Goal: Check status: Check status

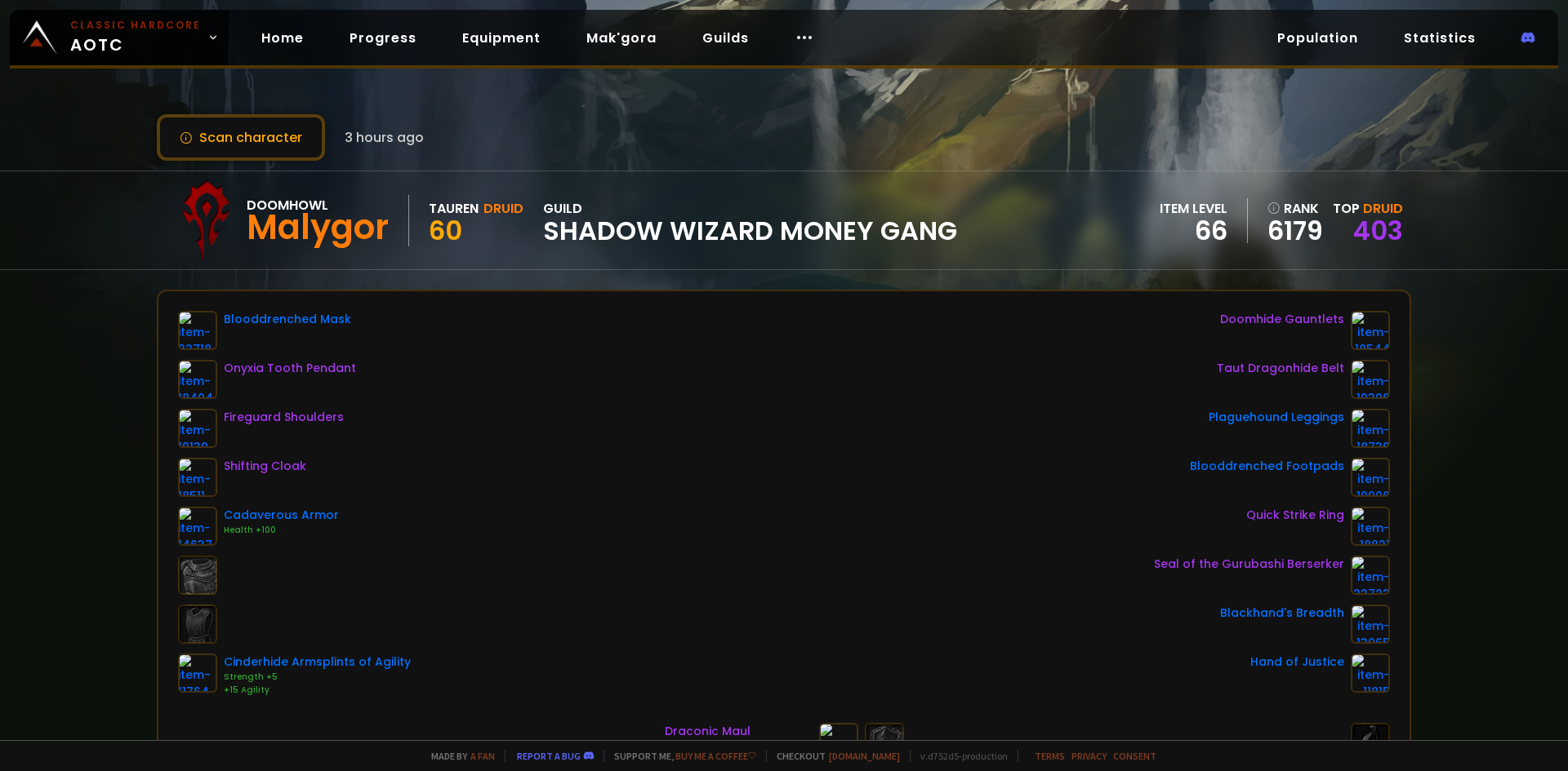
click at [347, 138] on span "3 hours ago" at bounding box center [384, 137] width 80 height 20
click at [268, 144] on button "Scan character" at bounding box center [240, 137] width 168 height 47
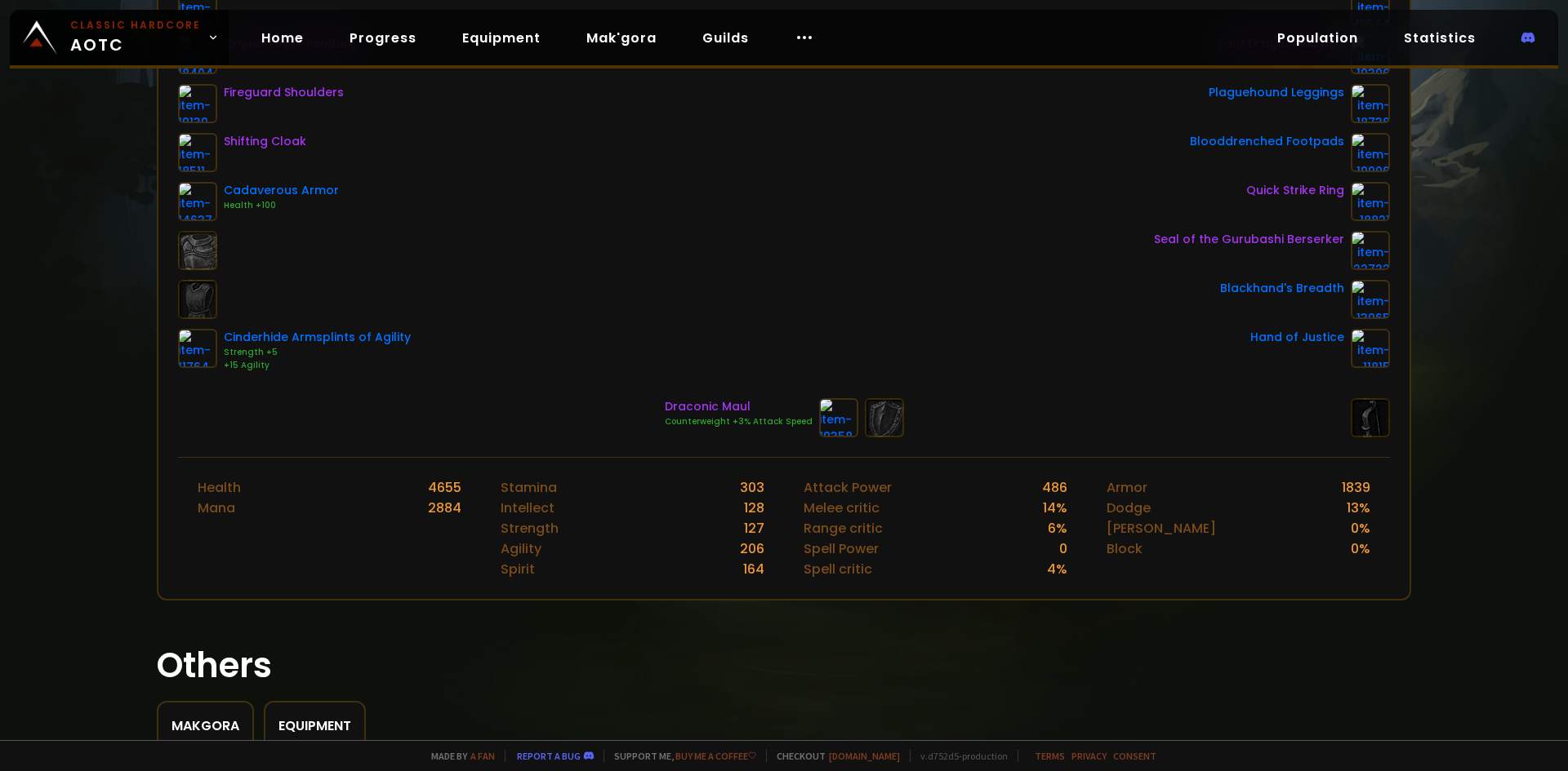
scroll to position [200, 0]
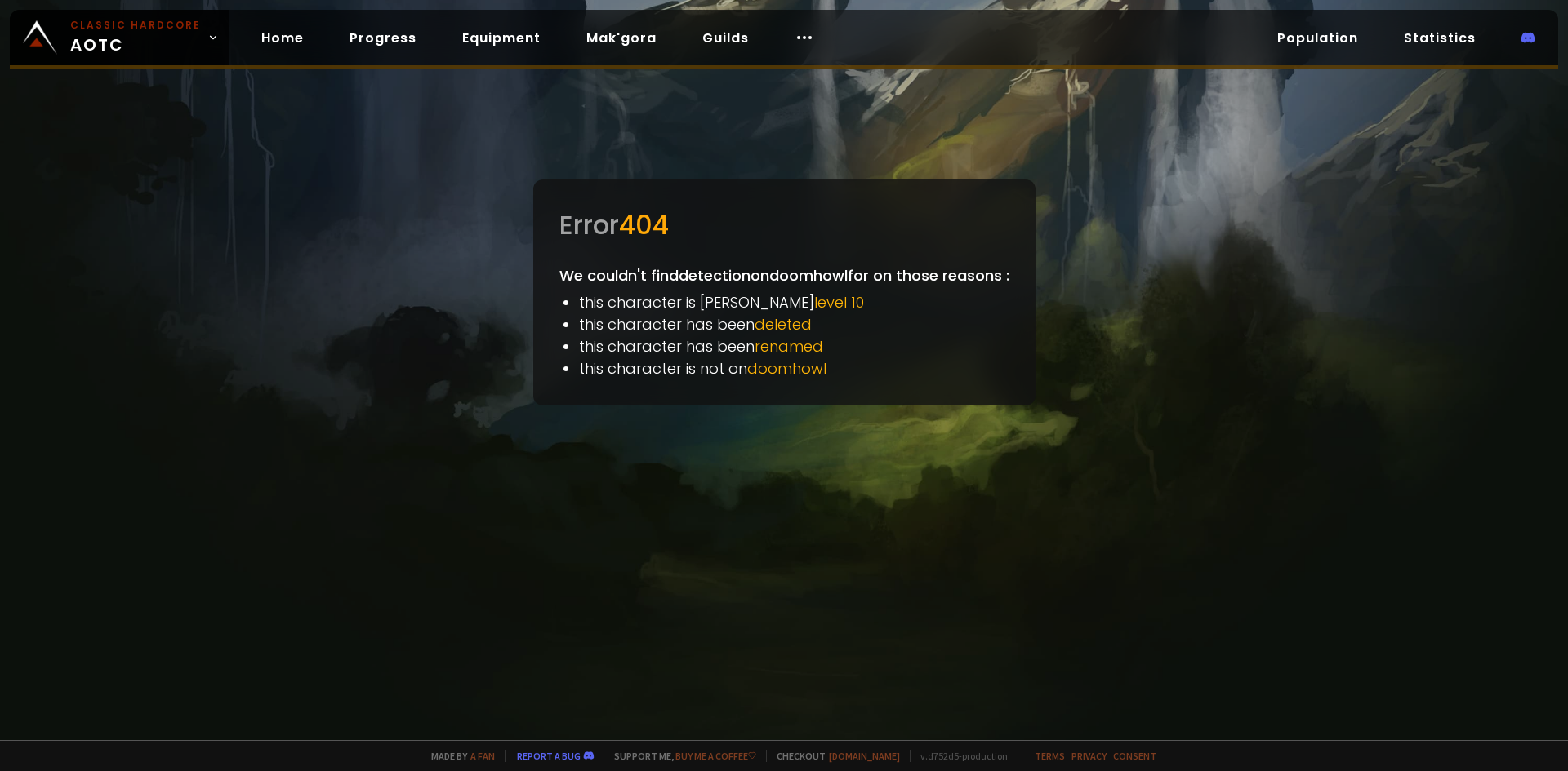
click at [767, 259] on div "Error 404 We couldn't find detection on doomhowl for on those reasons : this ch…" at bounding box center [785, 292] width 503 height 226
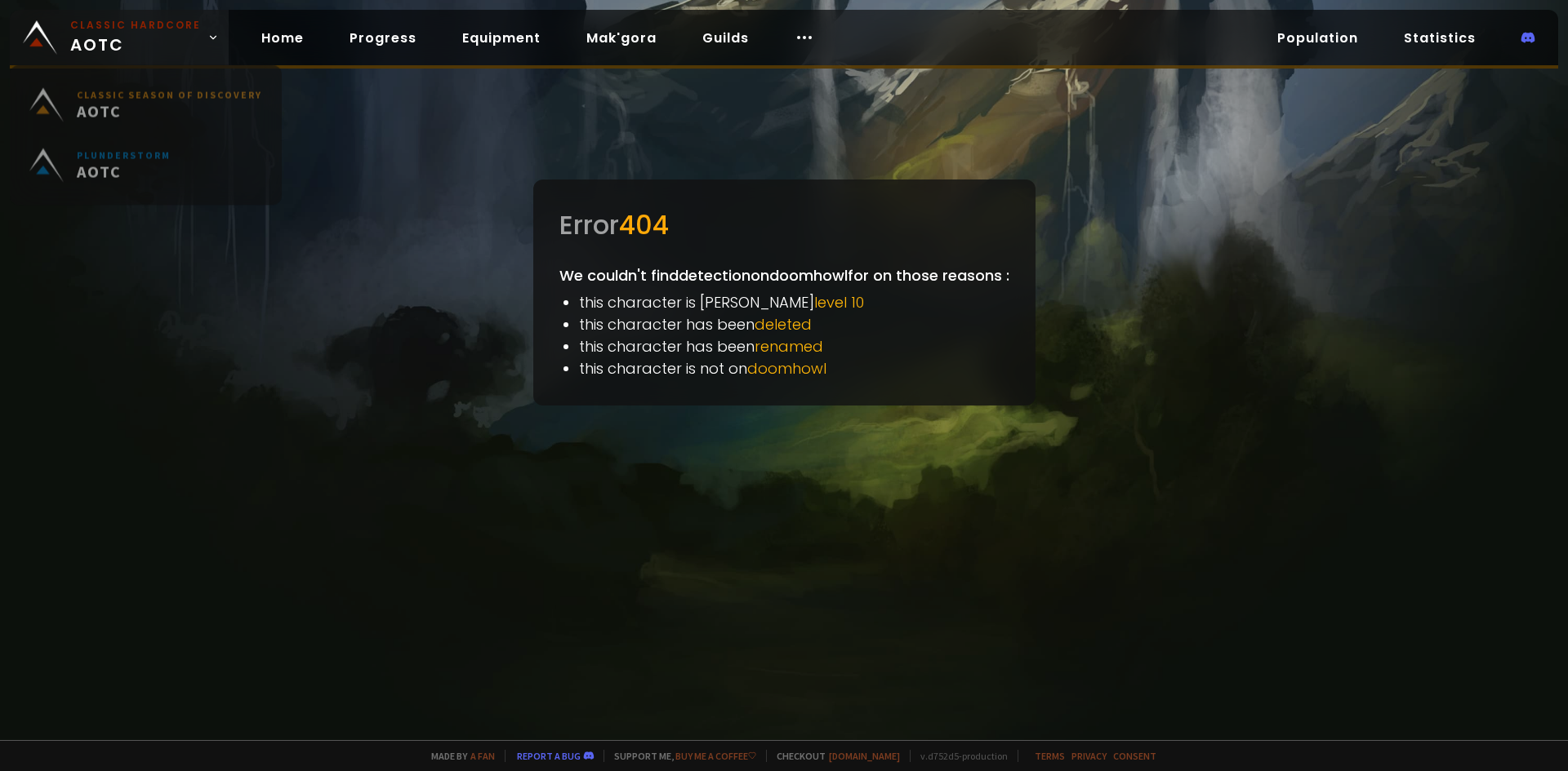
click at [67, 30] on link "Classic Hardcore AOTC" at bounding box center [119, 38] width 219 height 55
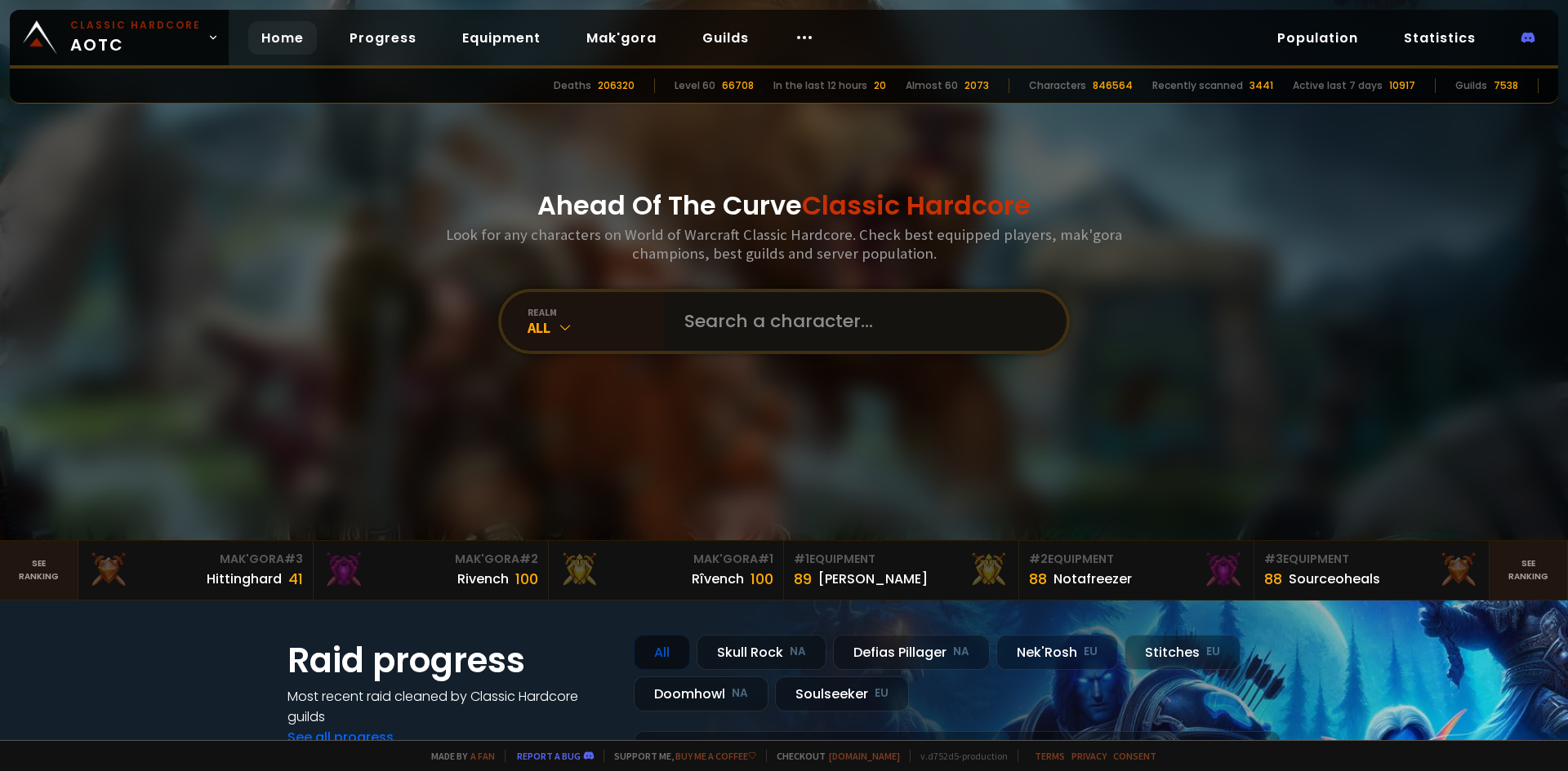
click at [758, 300] on input "text" at bounding box center [860, 321] width 373 height 59
type input "detection"
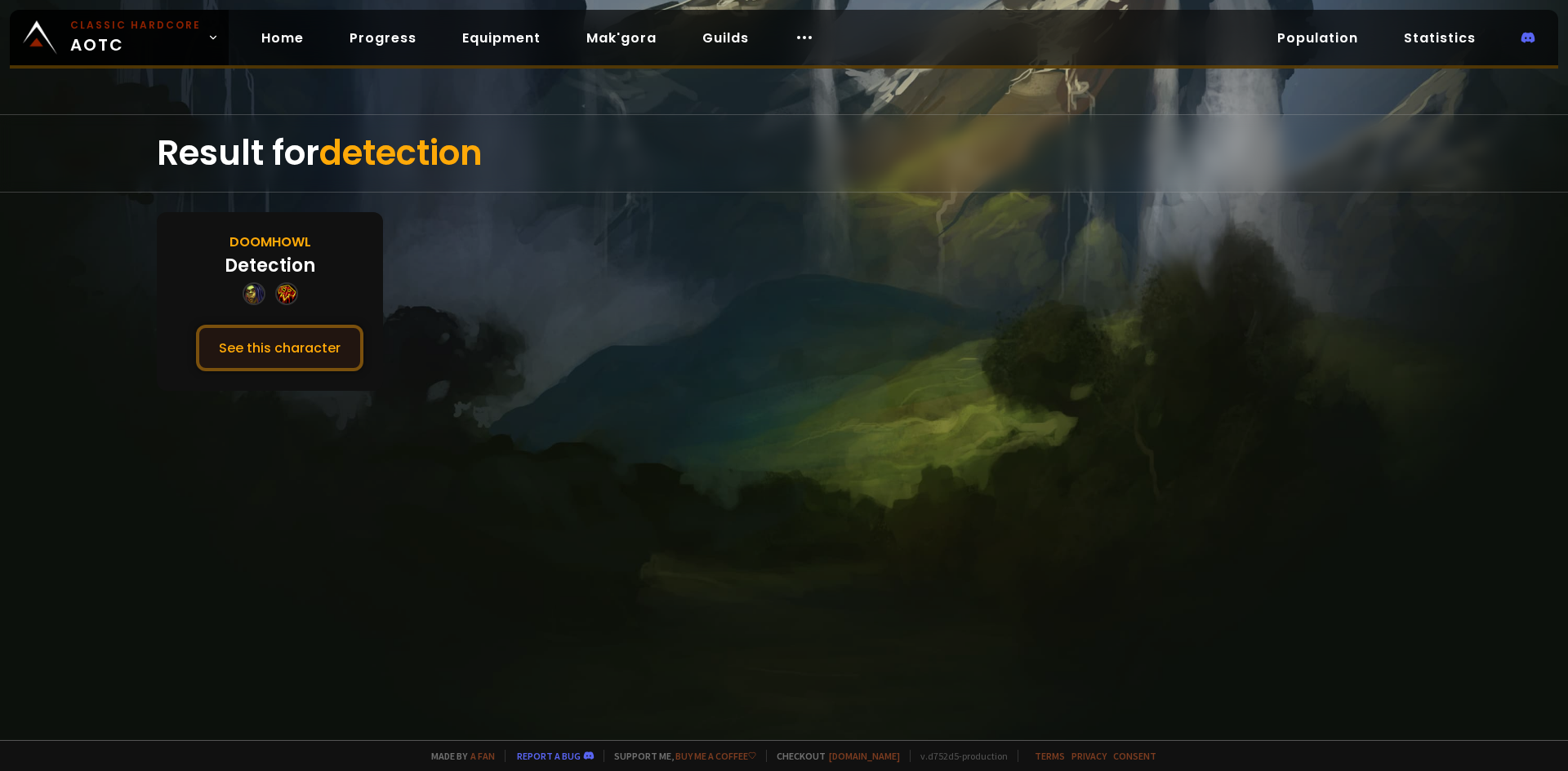
click at [279, 337] on button "See this character" at bounding box center [280, 348] width 168 height 47
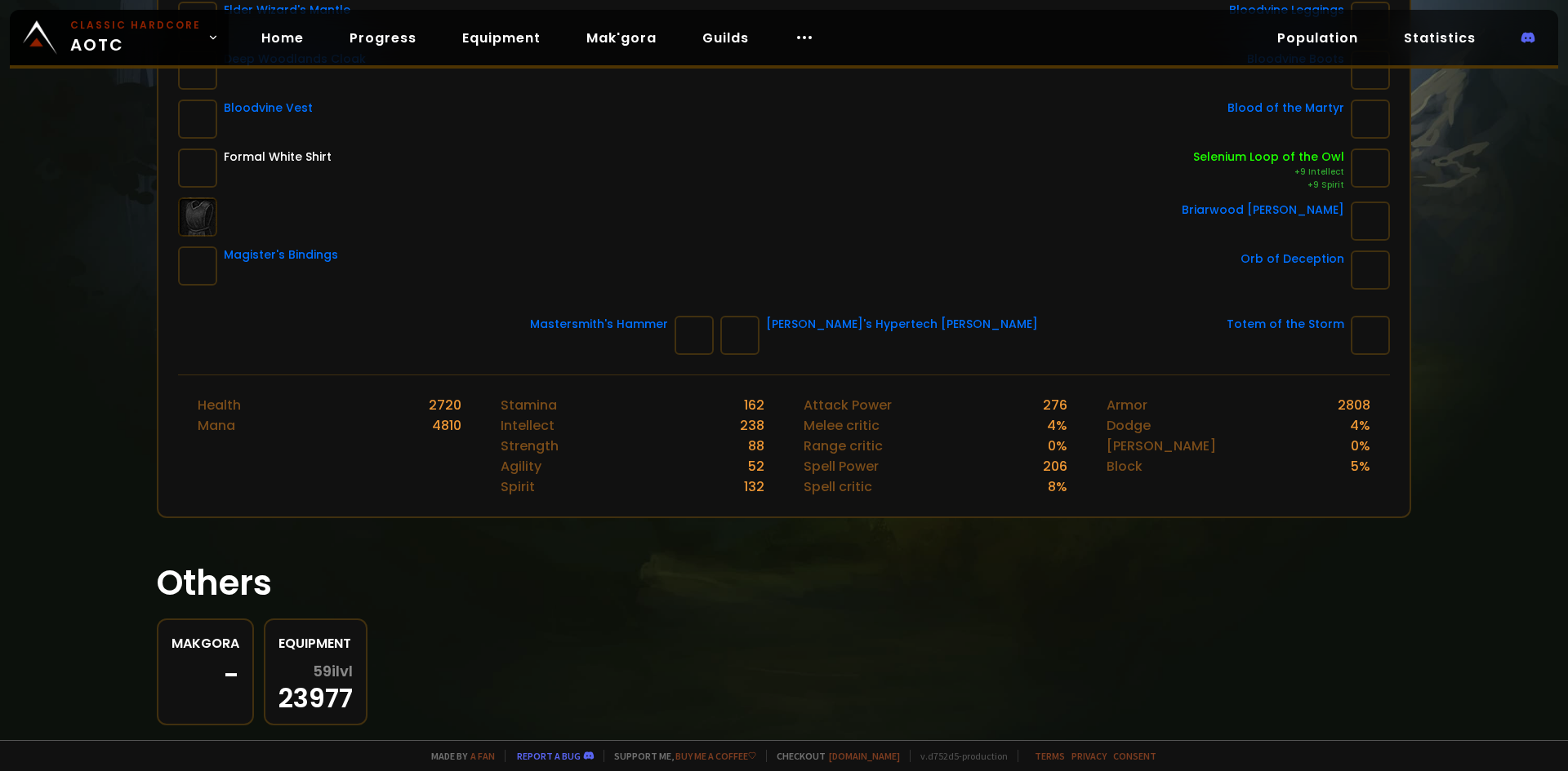
scroll to position [408, 0]
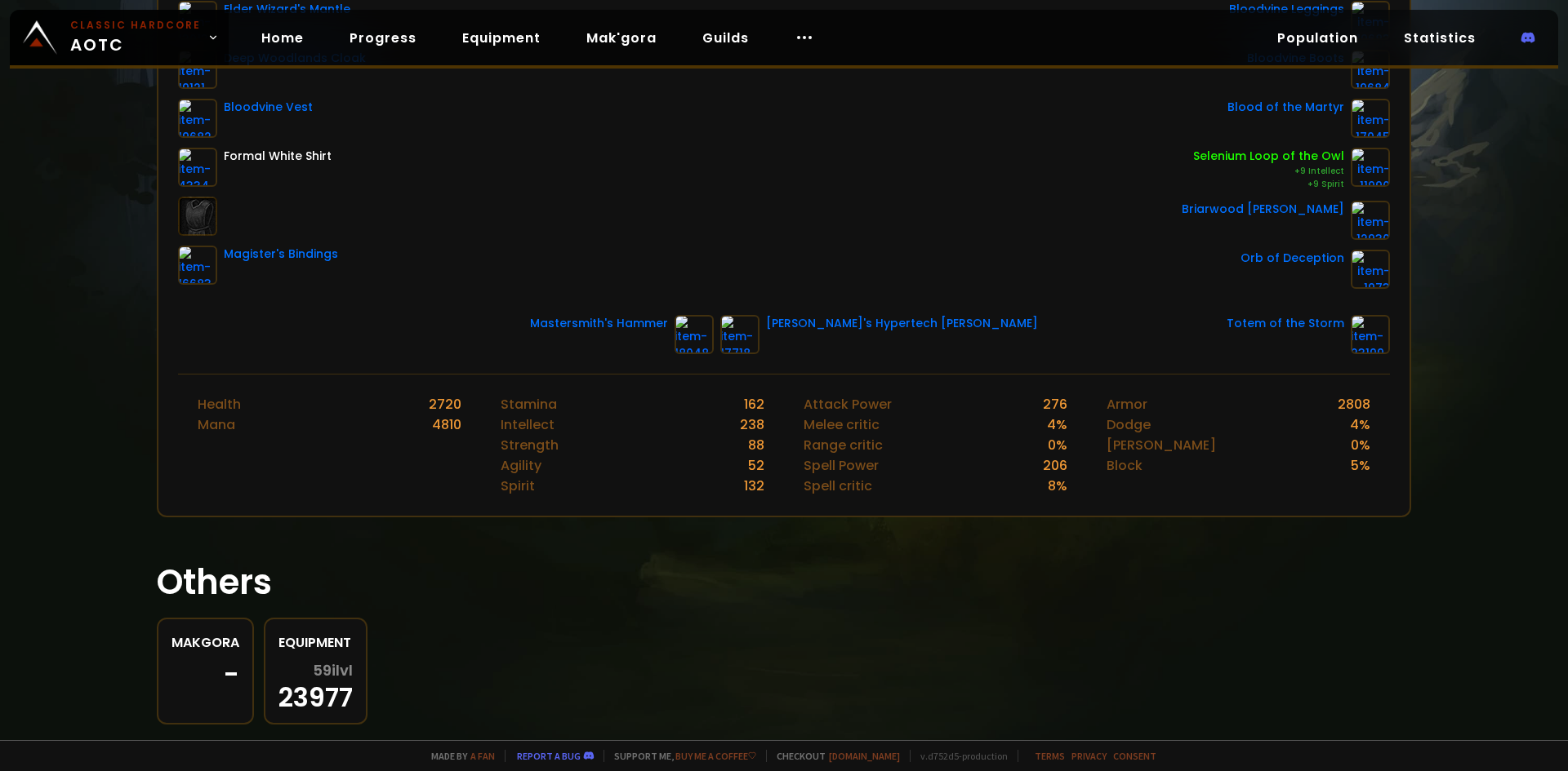
click at [330, 710] on div "59 ilvl 23977" at bounding box center [315, 686] width 75 height 48
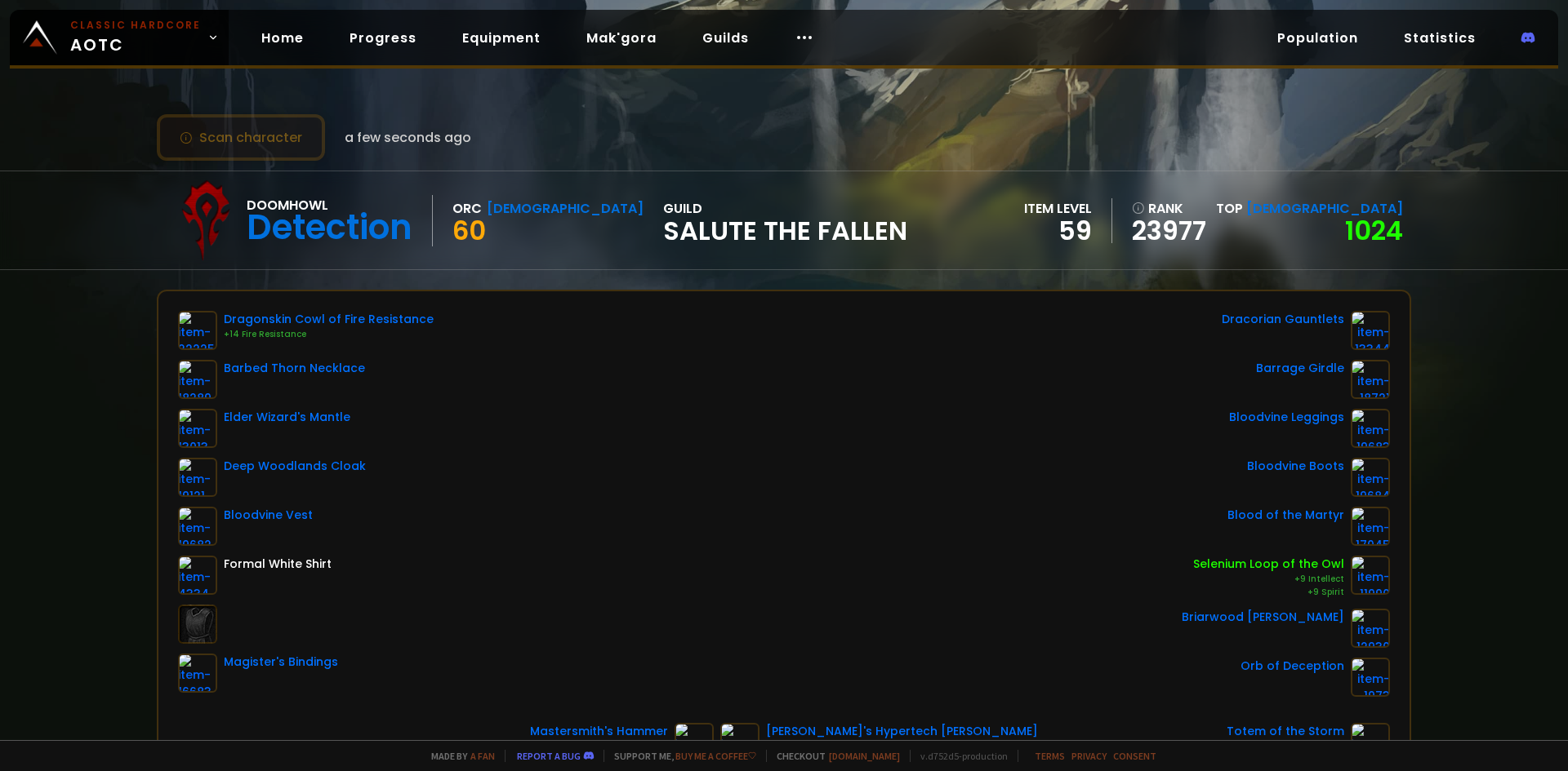
click at [290, 141] on button "Scan character" at bounding box center [240, 137] width 168 height 47
click at [524, 219] on div "60" at bounding box center [548, 230] width 191 height 24
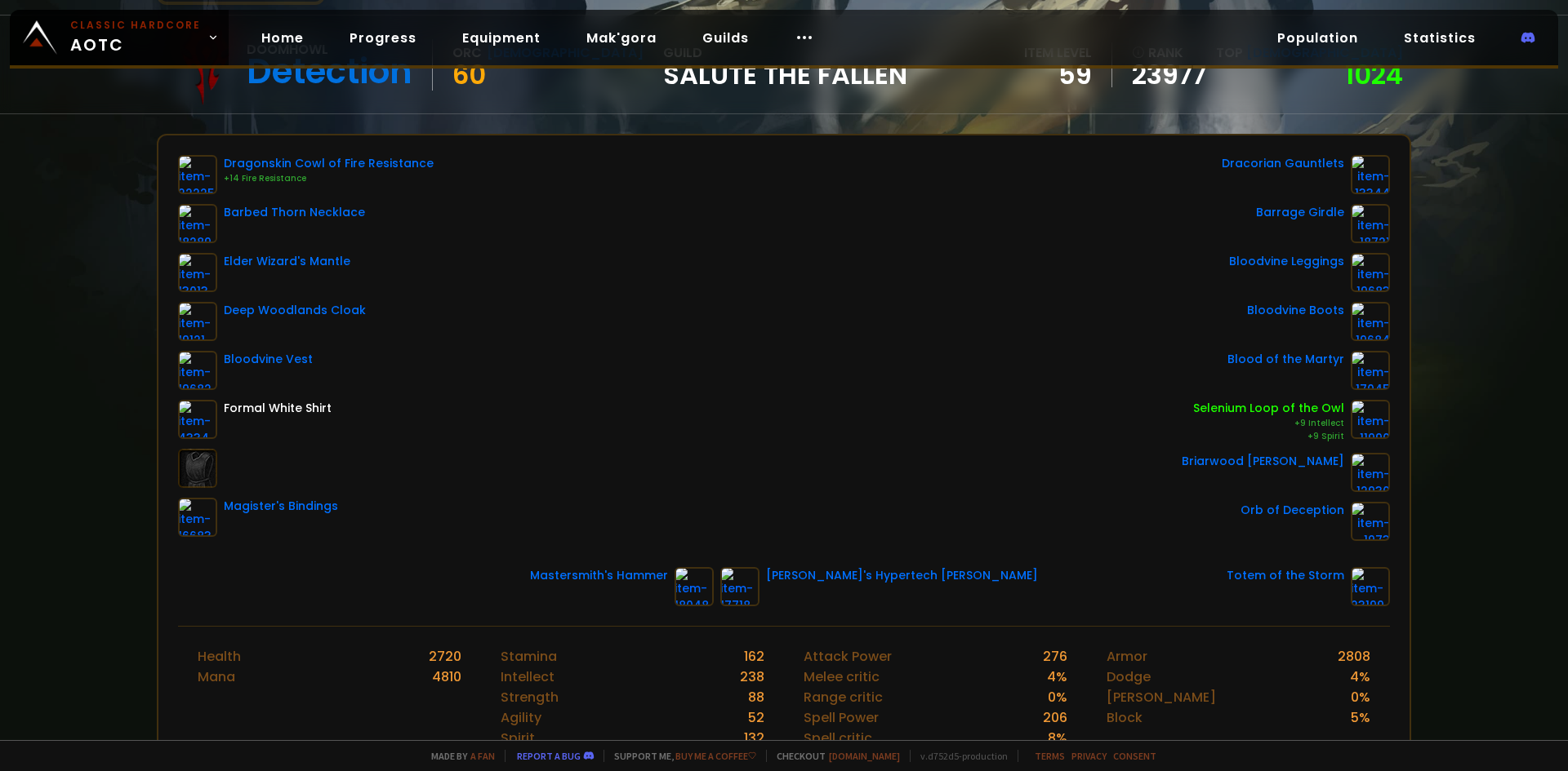
scroll to position [163, 0]
